Goal: Use online tool/utility: Utilize a website feature to perform a specific function

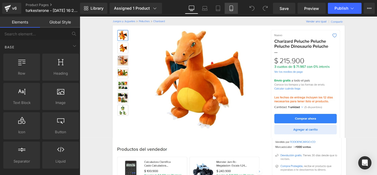
click at [232, 9] on icon at bounding box center [231, 9] width 6 height 6
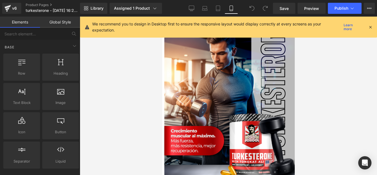
click at [370, 29] on icon at bounding box center [370, 27] width 5 height 5
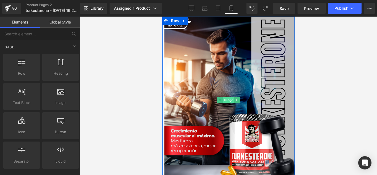
click at [223, 100] on span "Image" at bounding box center [228, 100] width 12 height 7
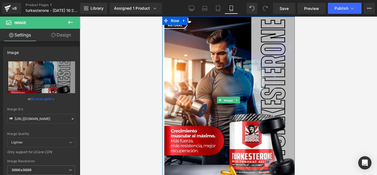
drag, startPoint x: 223, startPoint y: 100, endPoint x: 39, endPoint y: 103, distance: 183.5
click at [162, 103] on html "_______L_____ayout Image Image Sale Off (P) Image" at bounding box center [228, 96] width 132 height 158
click at [16, 118] on input "[URL][DOMAIN_NAME]" at bounding box center [41, 119] width 68 height 10
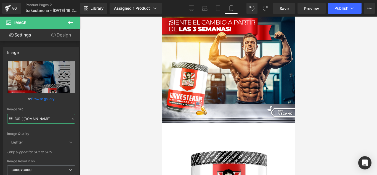
scroll to position [182, 0]
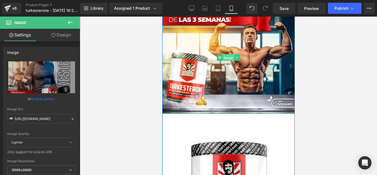
click at [225, 58] on span "Image" at bounding box center [228, 57] width 12 height 7
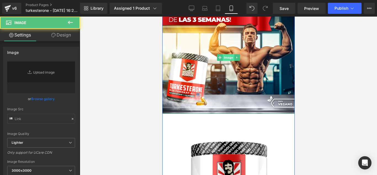
type input "[URL][DOMAIN_NAME]"
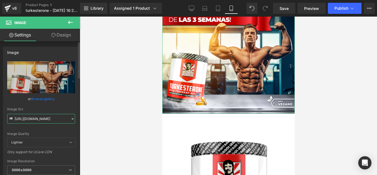
scroll to position [0, 18]
drag, startPoint x: 15, startPoint y: 119, endPoint x: 79, endPoint y: 119, distance: 64.0
click at [79, 119] on div "Image [URL][DOMAIN_NAME] Replace Image Upload image or Browse gallery Image Src…" at bounding box center [40, 109] width 80 height 136
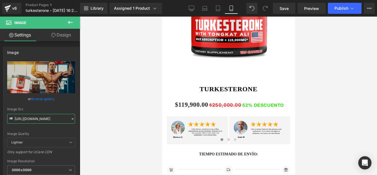
scroll to position [386, 0]
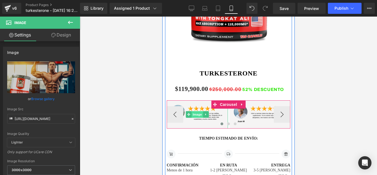
click at [193, 115] on span "Image" at bounding box center [197, 114] width 12 height 7
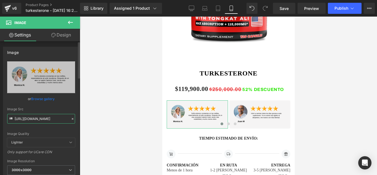
drag, startPoint x: 15, startPoint y: 118, endPoint x: 76, endPoint y: 124, distance: 61.8
click at [76, 124] on div "[URL][DOMAIN_NAME] Replace Image Upload image or Browse gallery Image Src [URL]…" at bounding box center [41, 132] width 76 height 143
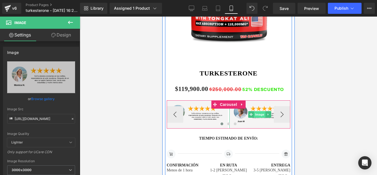
click at [257, 116] on span "Image" at bounding box center [260, 114] width 12 height 7
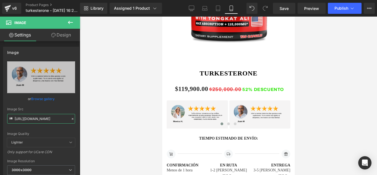
drag, startPoint x: 15, startPoint y: 119, endPoint x: 86, endPoint y: 115, distance: 71.8
click at [86, 115] on div "Image You are previewing how the will restyle your page. You can not edit Eleme…" at bounding box center [188, 92] width 377 height 184
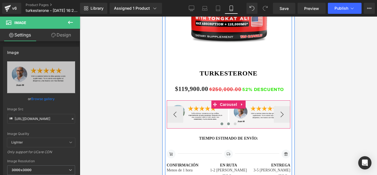
click at [226, 121] on button at bounding box center [228, 124] width 7 height 6
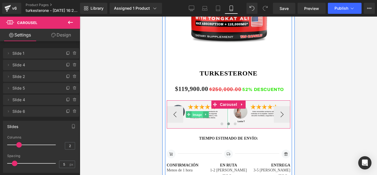
click at [195, 111] on span "Image" at bounding box center [197, 114] width 12 height 7
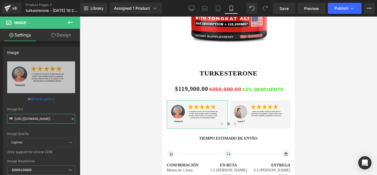
scroll to position [0, 1]
drag, startPoint x: 14, startPoint y: 116, endPoint x: 83, endPoint y: 114, distance: 69.3
click at [83, 114] on div "Image You are previewing how the will restyle your page. You can not edit Eleme…" at bounding box center [188, 92] width 377 height 184
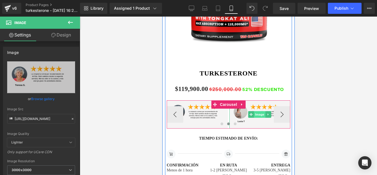
click at [258, 114] on span "Image" at bounding box center [260, 114] width 12 height 7
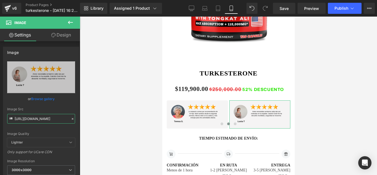
drag, startPoint x: 15, startPoint y: 119, endPoint x: 81, endPoint y: 122, distance: 66.6
click at [81, 122] on div "Image You are previewing how the will restyle your page. You can not edit Eleme…" at bounding box center [188, 92] width 377 height 184
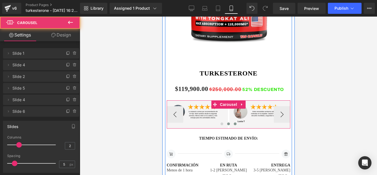
click at [233, 124] on span at bounding box center [234, 123] width 3 height 3
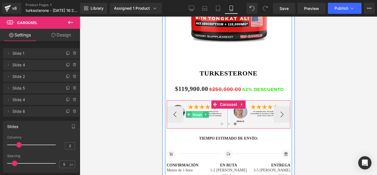
click at [192, 114] on span "Image" at bounding box center [197, 114] width 12 height 7
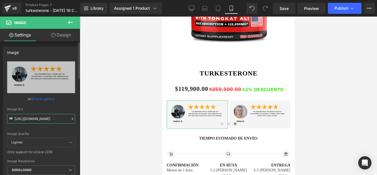
drag, startPoint x: 14, startPoint y: 119, endPoint x: 74, endPoint y: 119, distance: 59.3
click at [74, 119] on div "[URL][DOMAIN_NAME] Replace Image Upload image or Browse gallery Image Src [URL]…" at bounding box center [41, 132] width 76 height 143
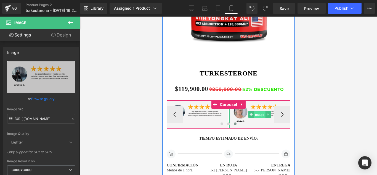
click at [257, 113] on span "Image" at bounding box center [260, 114] width 12 height 7
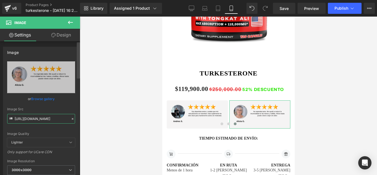
scroll to position [0, 3]
drag, startPoint x: 15, startPoint y: 118, endPoint x: 79, endPoint y: 123, distance: 65.1
click at [79, 123] on div "Image [URL][DOMAIN_NAME] Replace Image Upload image or Browse gallery Image Src…" at bounding box center [40, 109] width 80 height 136
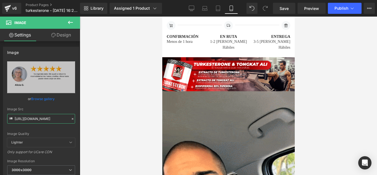
scroll to position [517, 0]
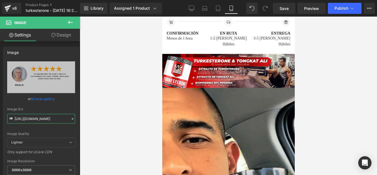
drag, startPoint x: 293, startPoint y: 59, endPoint x: 457, endPoint y: 87, distance: 166.6
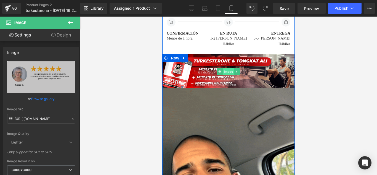
click at [224, 68] on span "Image" at bounding box center [228, 71] width 12 height 7
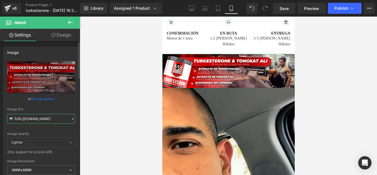
scroll to position [0, 12]
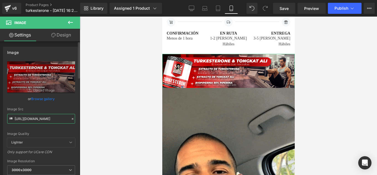
drag, startPoint x: 14, startPoint y: 118, endPoint x: 74, endPoint y: 121, distance: 59.7
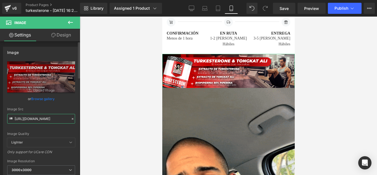
click at [74, 121] on div "[URL][DOMAIN_NAME] Replace Image Upload image or Browse gallery Image Src [URL]…" at bounding box center [41, 132] width 76 height 143
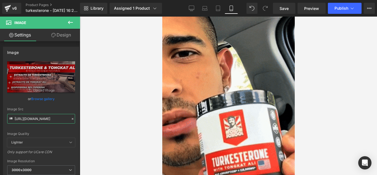
scroll to position [614, 0]
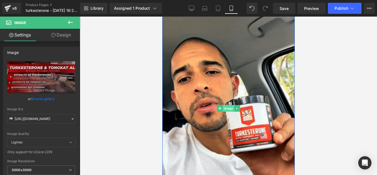
click at [225, 105] on span "Image" at bounding box center [228, 108] width 12 height 7
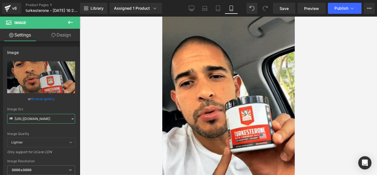
scroll to position [0, 278]
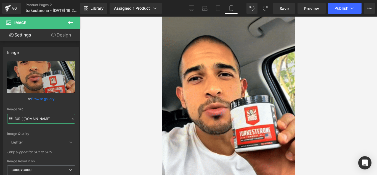
drag, startPoint x: 14, startPoint y: 118, endPoint x: 87, endPoint y: 121, distance: 72.9
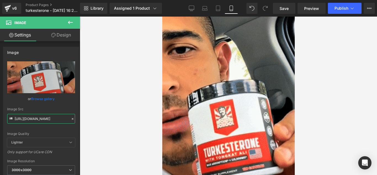
click at [87, 121] on div "Image You are previewing how the will restyle your page. You can not edit Eleme…" at bounding box center [188, 92] width 377 height 184
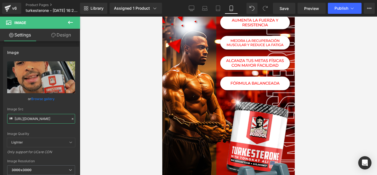
scroll to position [843, 0]
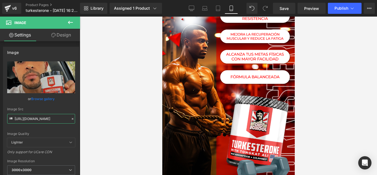
drag, startPoint x: 292, startPoint y: 84, endPoint x: 460, endPoint y: 121, distance: 172.0
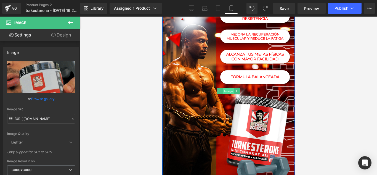
click at [226, 88] on span "Image" at bounding box center [228, 91] width 12 height 7
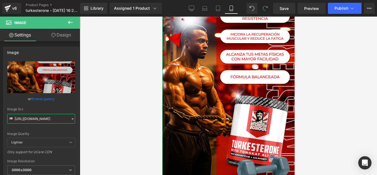
scroll to position [0, 15]
drag, startPoint x: 15, startPoint y: 118, endPoint x: 94, endPoint y: 116, distance: 78.9
click at [94, 116] on div "Image You are previewing how the will restyle your page. You can not edit Eleme…" at bounding box center [188, 92] width 377 height 184
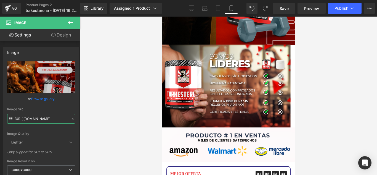
scroll to position [990, 0]
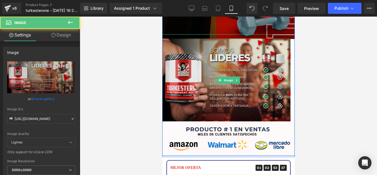
click at [229, 70] on img at bounding box center [228, 80] width 132 height 92
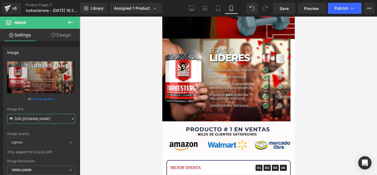
scroll to position [0, 14]
drag, startPoint x: 15, startPoint y: 118, endPoint x: 95, endPoint y: 123, distance: 80.7
click at [95, 123] on div "Image You are previewing how the will restyle your page. You can not edit Eleme…" at bounding box center [188, 92] width 377 height 184
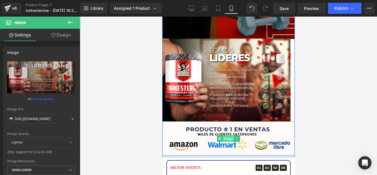
click at [226, 135] on span "Image" at bounding box center [228, 138] width 12 height 7
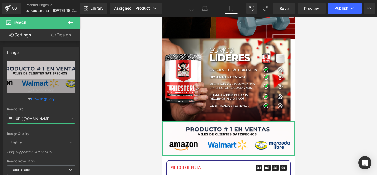
scroll to position [0, 18]
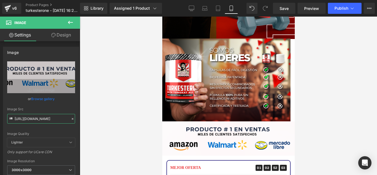
drag, startPoint x: 15, startPoint y: 117, endPoint x: 86, endPoint y: 120, distance: 71.5
click at [86, 120] on div "Image You are previewing how the will restyle your page. You can not edit Eleme…" at bounding box center [188, 92] width 377 height 184
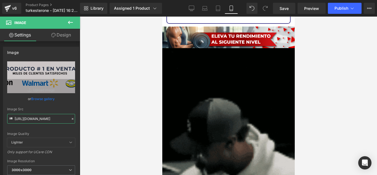
scroll to position [1184, 0]
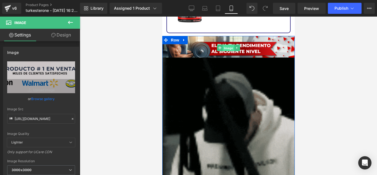
click at [226, 45] on span "Image" at bounding box center [228, 48] width 12 height 7
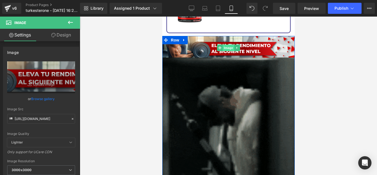
click at [228, 44] on span "Image" at bounding box center [228, 47] width 12 height 7
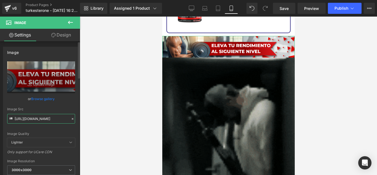
scroll to position [0, 14]
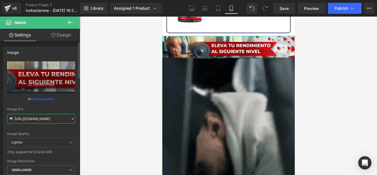
drag, startPoint x: 14, startPoint y: 118, endPoint x: 77, endPoint y: 121, distance: 63.0
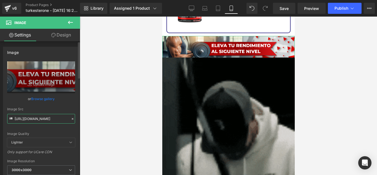
click at [77, 121] on div "Image [URL][DOMAIN_NAME] Replace Image Upload image or Browse gallery Image Src…" at bounding box center [41, 123] width 83 height 162
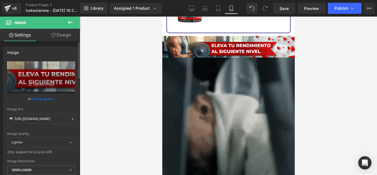
scroll to position [0, 0]
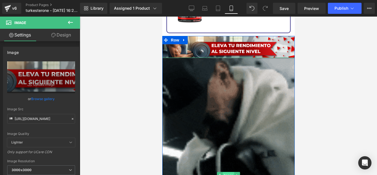
click at [222, 172] on span "Image" at bounding box center [228, 175] width 12 height 7
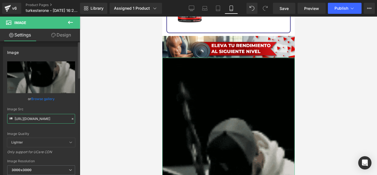
scroll to position [0, 281]
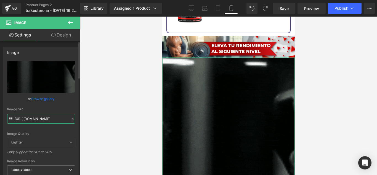
drag, startPoint x: 14, startPoint y: 117, endPoint x: 73, endPoint y: 119, distance: 58.3
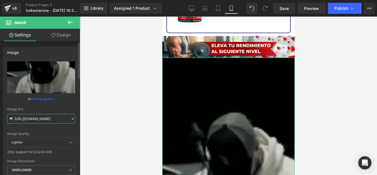
click at [73, 119] on div "Image Src [URL][DOMAIN_NAME]" at bounding box center [41, 115] width 68 height 16
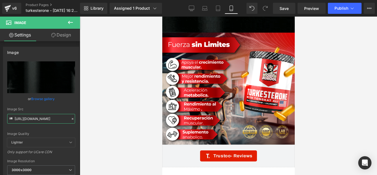
scroll to position [1454, 0]
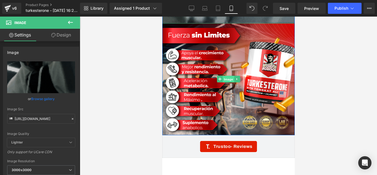
click at [222, 76] on span "Image" at bounding box center [228, 79] width 12 height 7
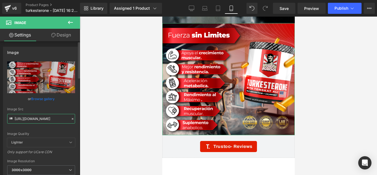
scroll to position [0, 14]
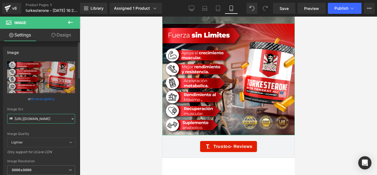
drag, startPoint x: 14, startPoint y: 117, endPoint x: 75, endPoint y: 113, distance: 61.4
click at [75, 113] on div "[URL][DOMAIN_NAME] Replace Image Upload image or Browse gallery Image Src [URL]…" at bounding box center [41, 132] width 76 height 143
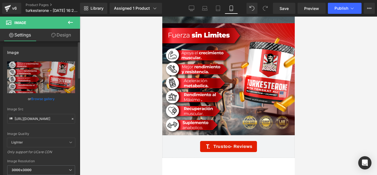
scroll to position [0, 0]
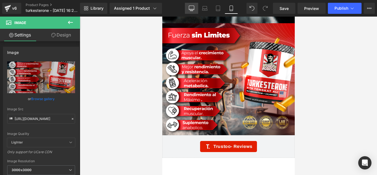
click at [193, 7] on icon at bounding box center [192, 9] width 6 height 6
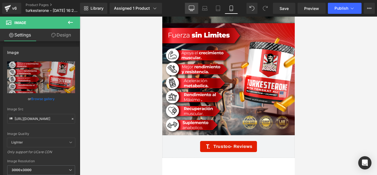
type input "auto"
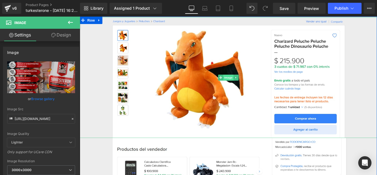
click at [241, 83] on span "Image" at bounding box center [247, 85] width 12 height 7
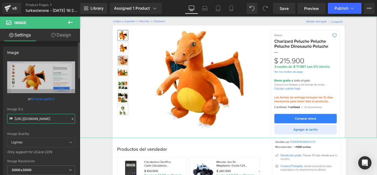
scroll to position [0, 71]
drag, startPoint x: 14, startPoint y: 118, endPoint x: 66, endPoint y: 118, distance: 51.3
click at [66, 118] on input "[URL][DOMAIN_NAME]" at bounding box center [41, 119] width 68 height 10
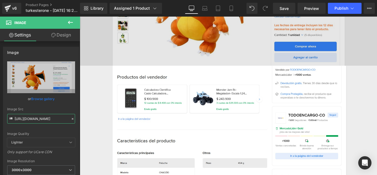
scroll to position [83, 0]
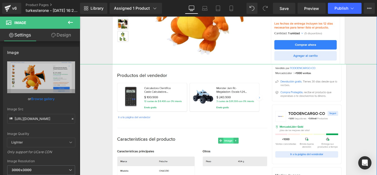
click at [243, 155] on span "Image" at bounding box center [247, 155] width 12 height 7
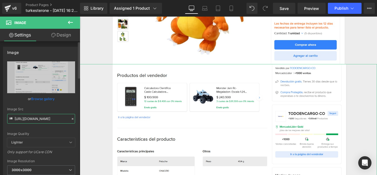
scroll to position [0, 71]
drag, startPoint x: 14, startPoint y: 118, endPoint x: 70, endPoint y: 119, distance: 55.5
click at [70, 119] on div "Image Src [URL][DOMAIN_NAME]" at bounding box center [41, 115] width 68 height 16
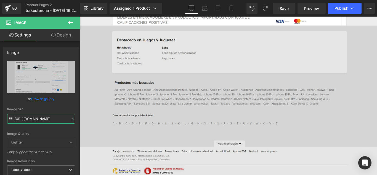
scroll to position [299, 0]
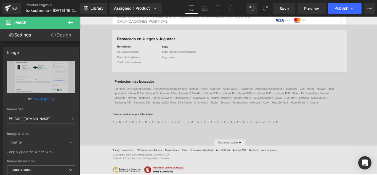
click at [240, 94] on img at bounding box center [247, 109] width 334 height 168
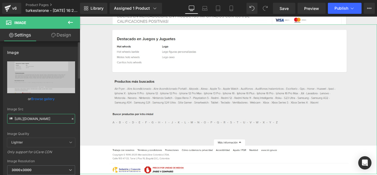
scroll to position [0, 72]
drag, startPoint x: 15, startPoint y: 119, endPoint x: 70, endPoint y: 118, distance: 55.7
click at [70, 118] on div "Image Src [URL][DOMAIN_NAME]" at bounding box center [41, 115] width 68 height 16
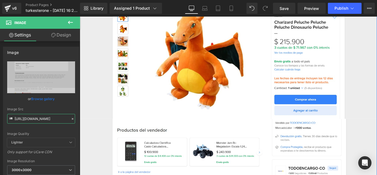
scroll to position [0, 0]
